Goal: Task Accomplishment & Management: Complete application form

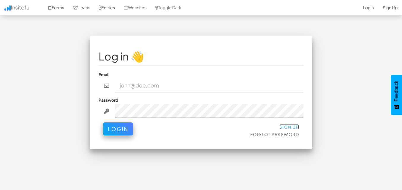
click at [285, 127] on link "Sign Up" at bounding box center [289, 126] width 20 height 5
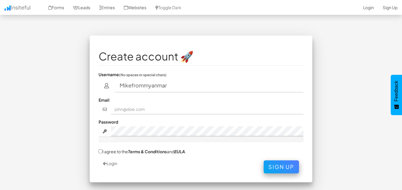
type input "Mikefrommyanmar"
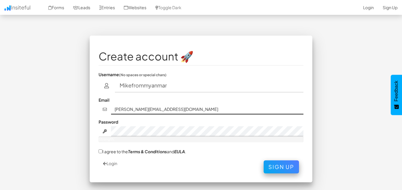
type input "[PERSON_NAME][EMAIL_ADDRESS][DOMAIN_NAME]"
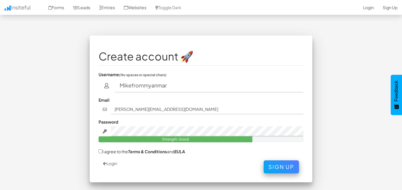
click at [103, 151] on label "I agree to the Terms & Conditions and [PERSON_NAME] ." at bounding box center [142, 151] width 88 height 6
click at [102, 151] on input "I agree to the Terms & Conditions and [PERSON_NAME] ." at bounding box center [100, 152] width 4 height 4
click at [100, 151] on input "I agree to the Terms & Conditions and [PERSON_NAME] ." at bounding box center [100, 152] width 4 height 4
checkbox input "true"
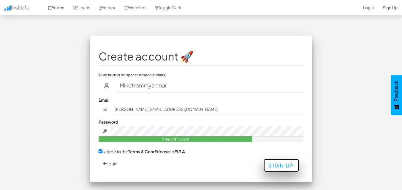
click at [284, 166] on button "Sign Up" at bounding box center [280, 165] width 35 height 13
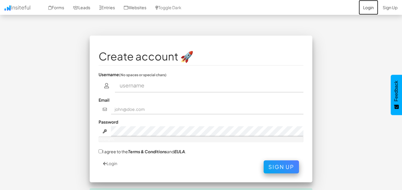
click at [369, 6] on link "Login" at bounding box center [368, 7] width 20 height 15
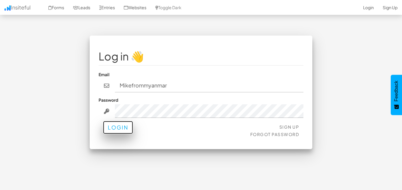
click at [123, 129] on button "Login" at bounding box center [118, 127] width 30 height 13
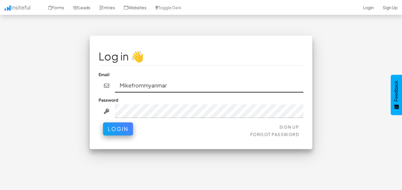
drag, startPoint x: 191, startPoint y: 85, endPoint x: 107, endPoint y: 82, distance: 83.7
click at [107, 80] on div "Mikefrommyanmar" at bounding box center [200, 86] width 205 height 14
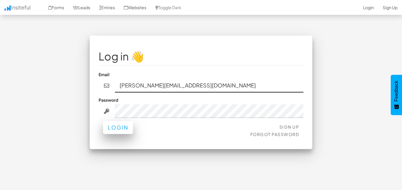
type input "michael.thetzawhtet@gmail.com"
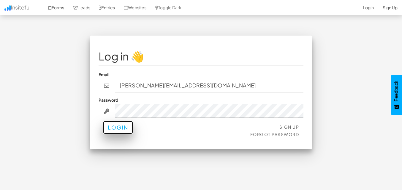
click at [112, 127] on button "Login" at bounding box center [118, 127] width 30 height 13
